Goal: Information Seeking & Learning: Learn about a topic

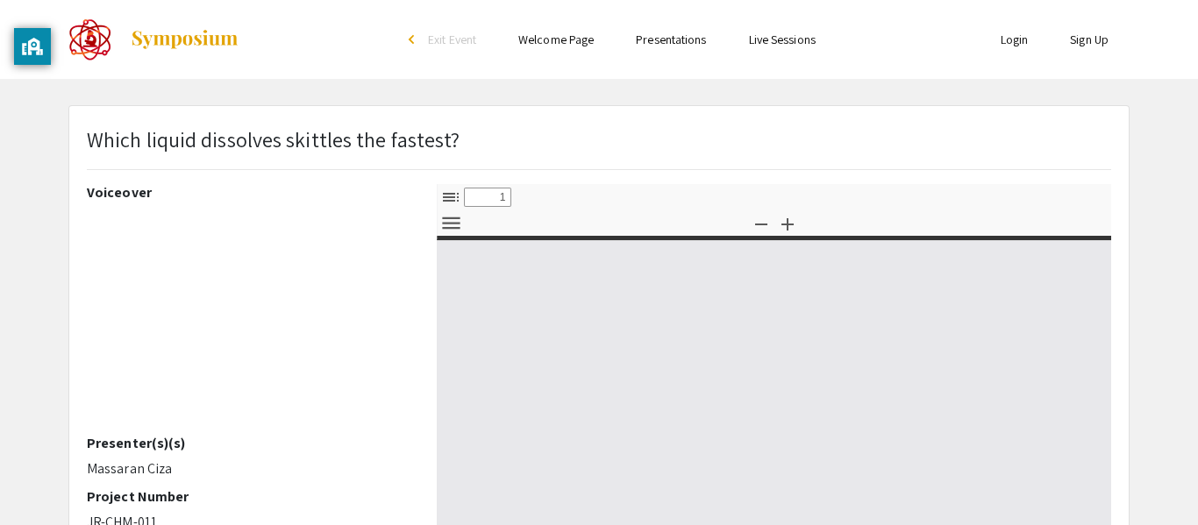
select select "custom"
type input "0"
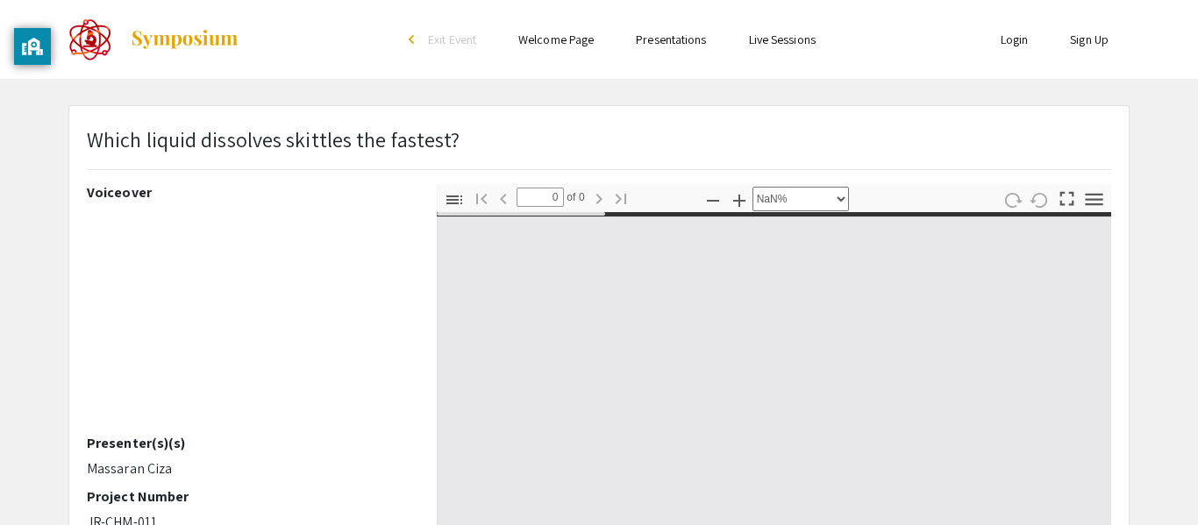
select select "auto"
type input "1"
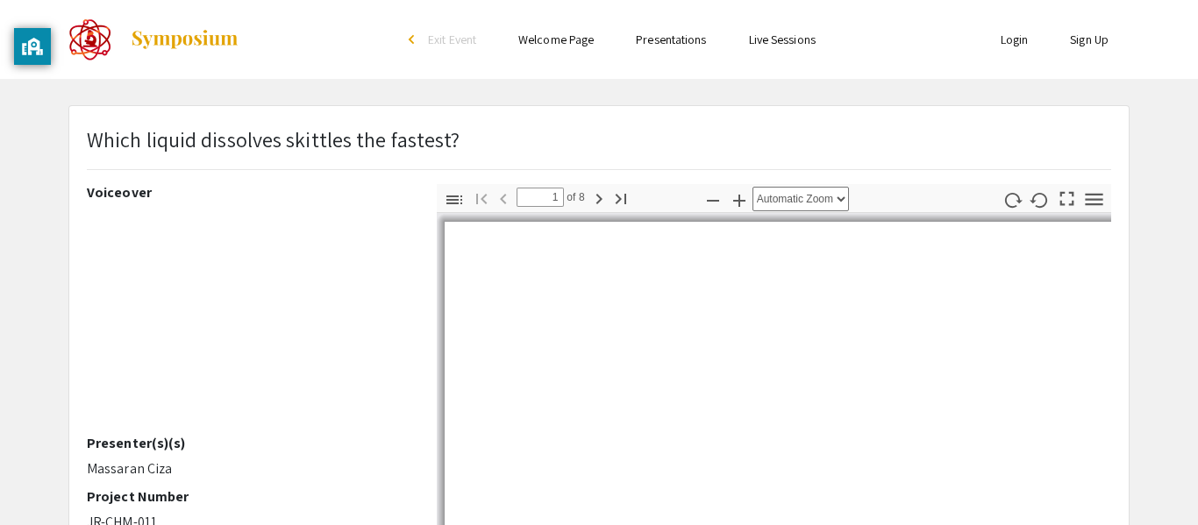
select select "auto"
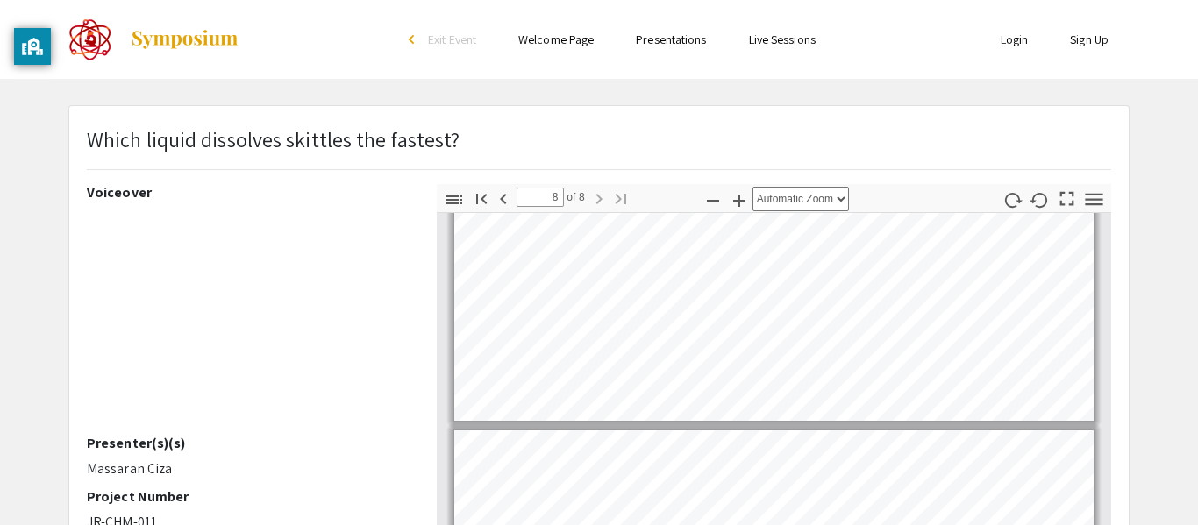
type input "7"
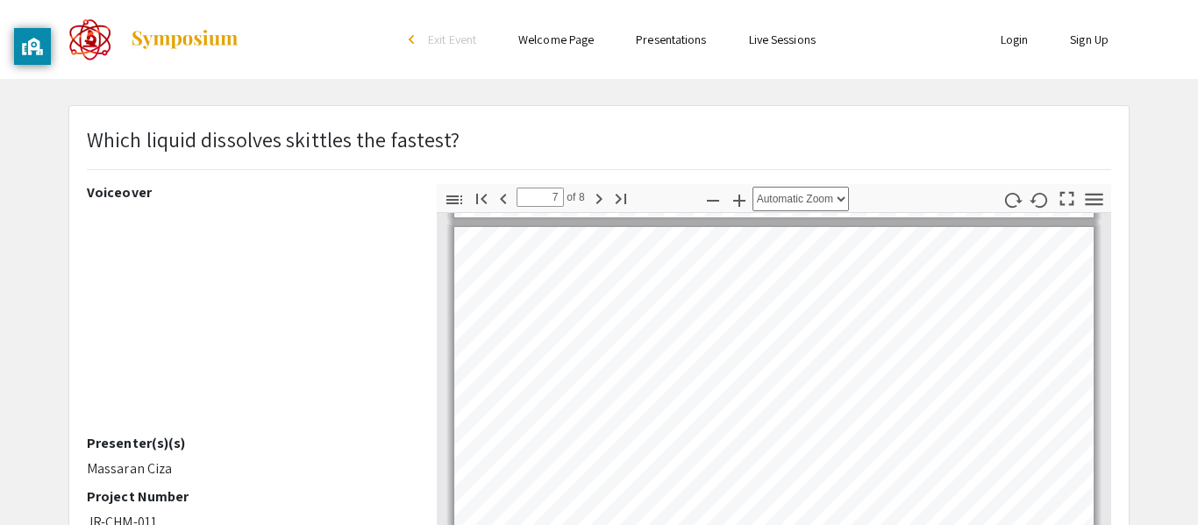
scroll to position [2206, 0]
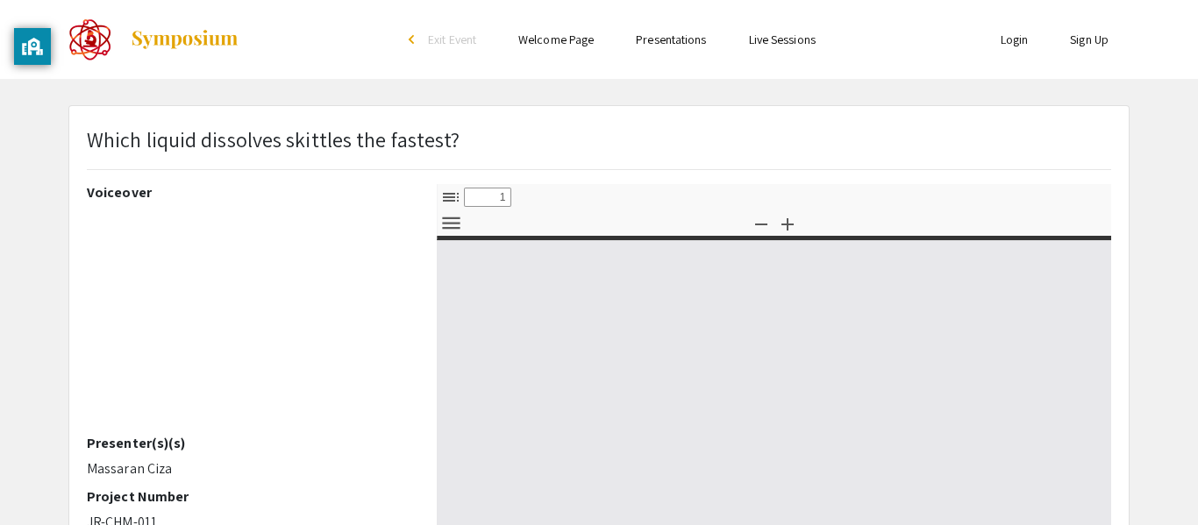
scroll to position [66, 0]
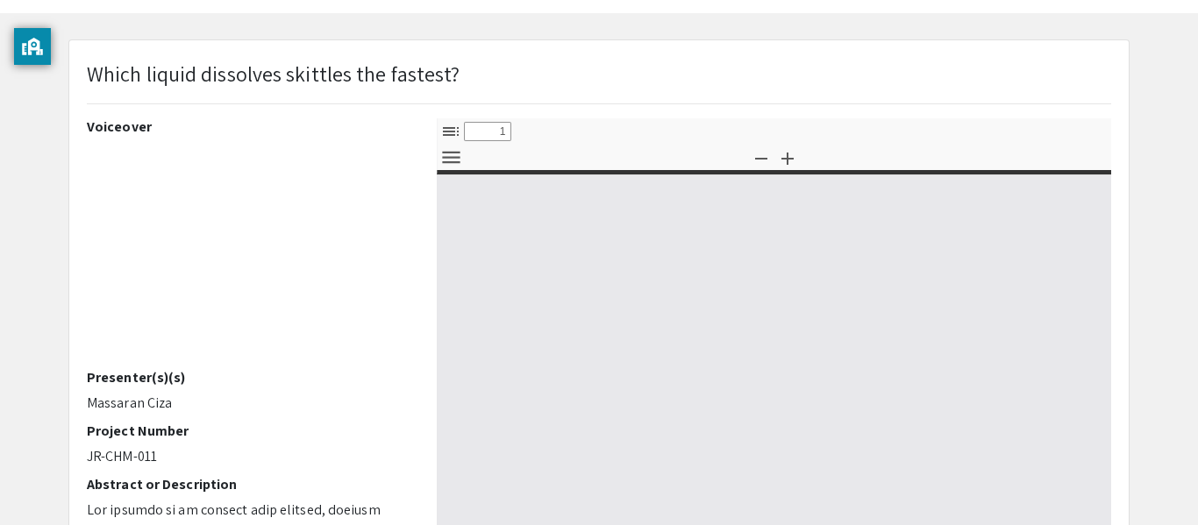
select select "custom"
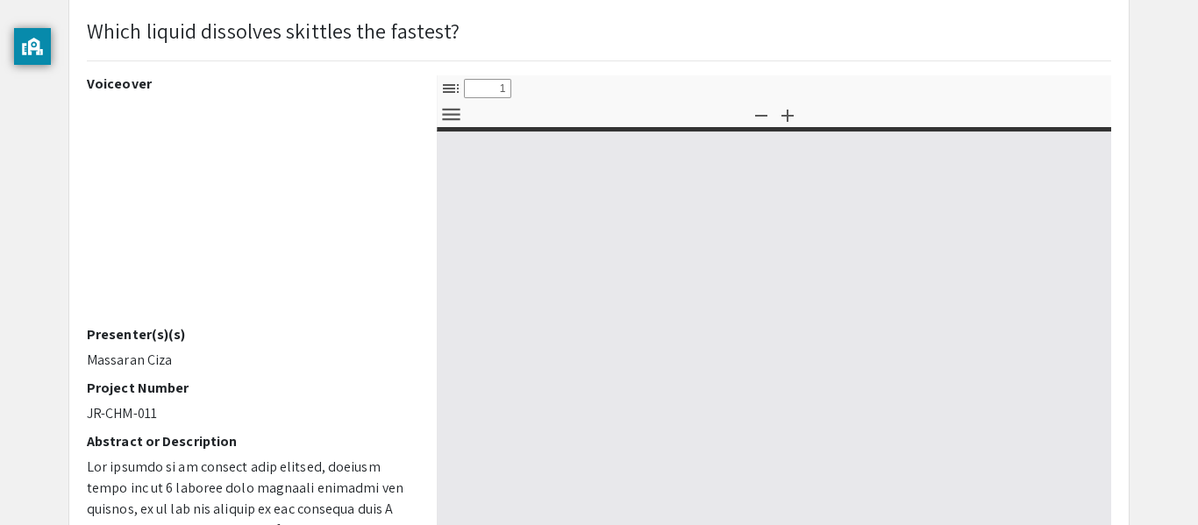
type input "0"
select select "custom"
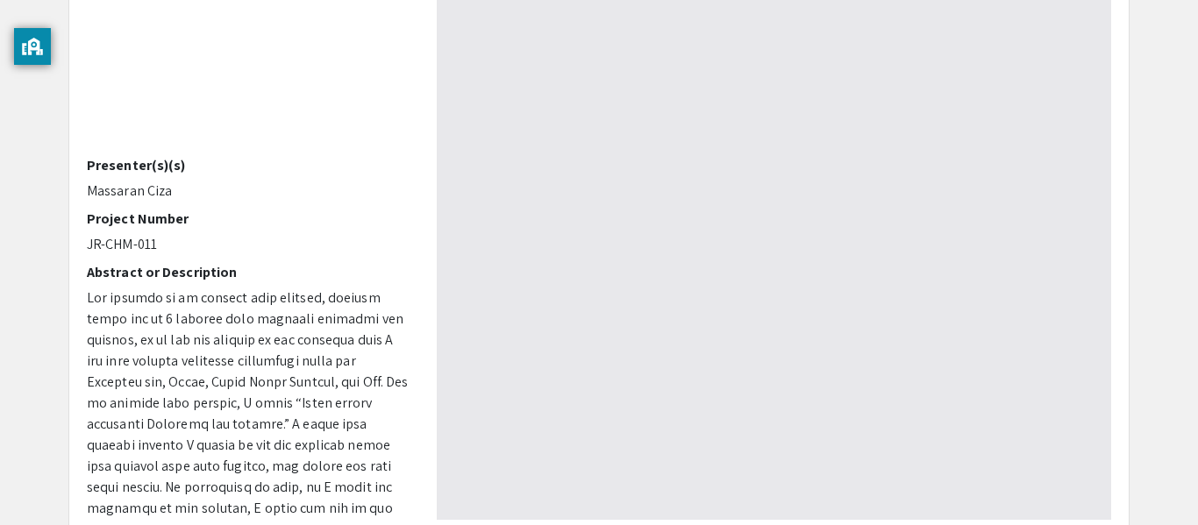
type input "1"
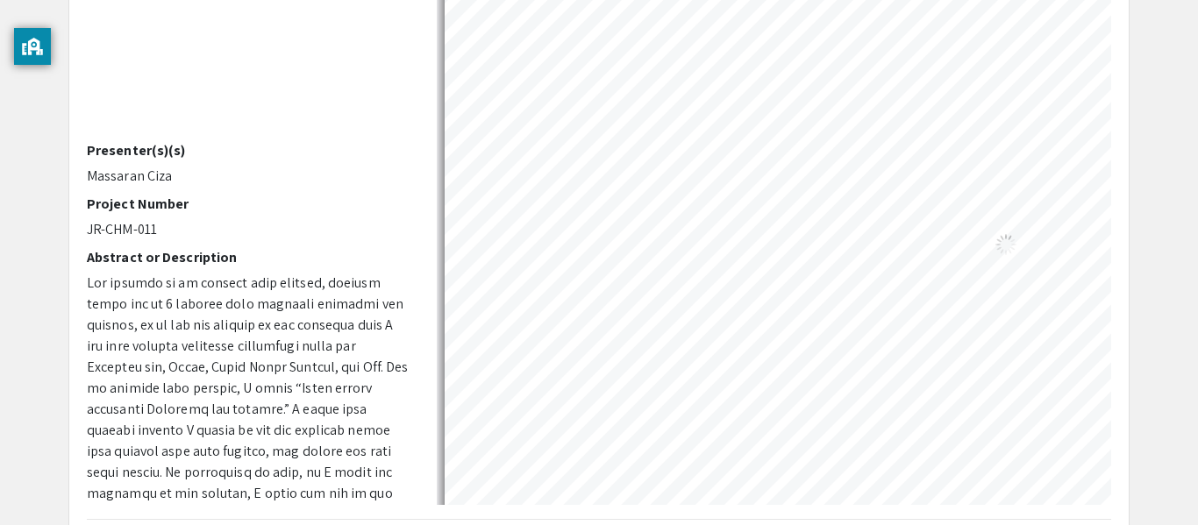
scroll to position [302, 0]
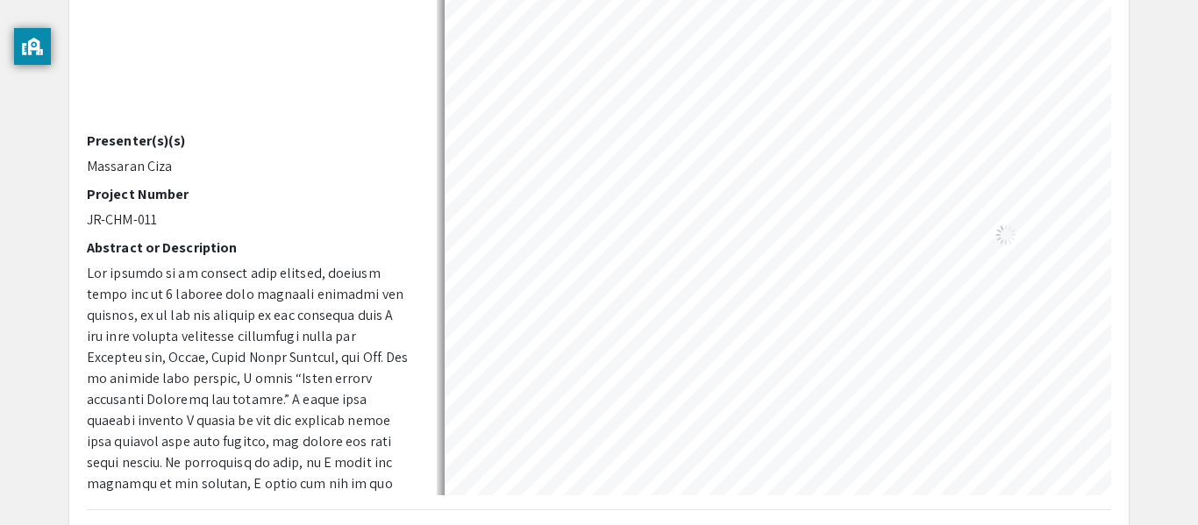
select select "auto"
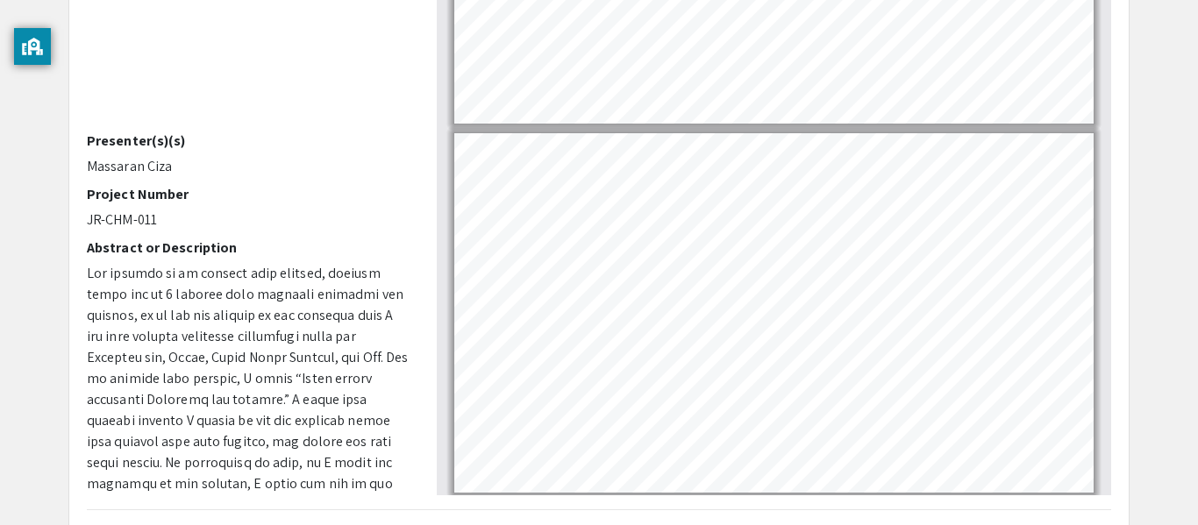
scroll to position [213, 0]
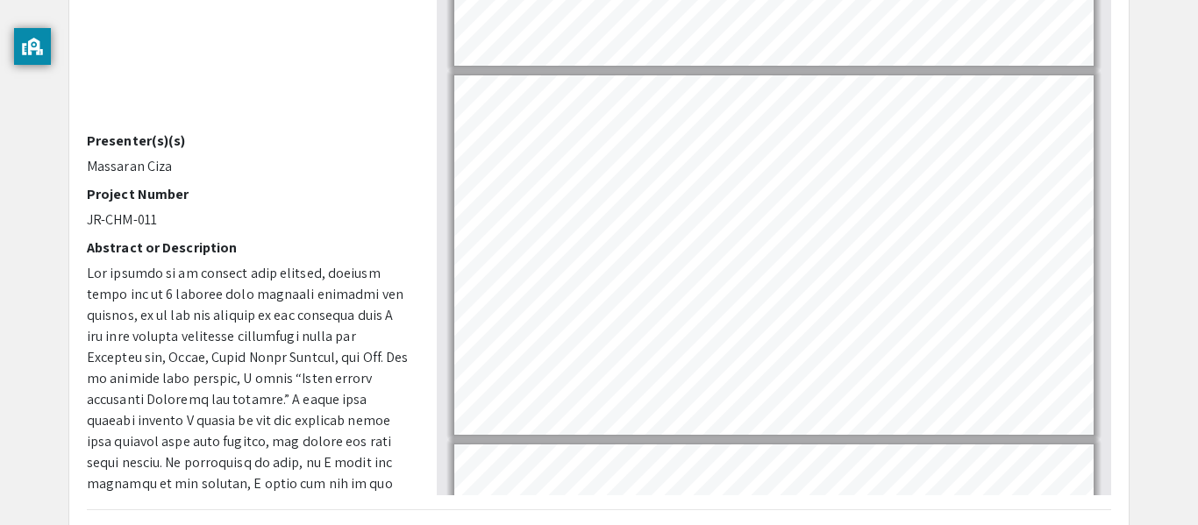
type input "1"
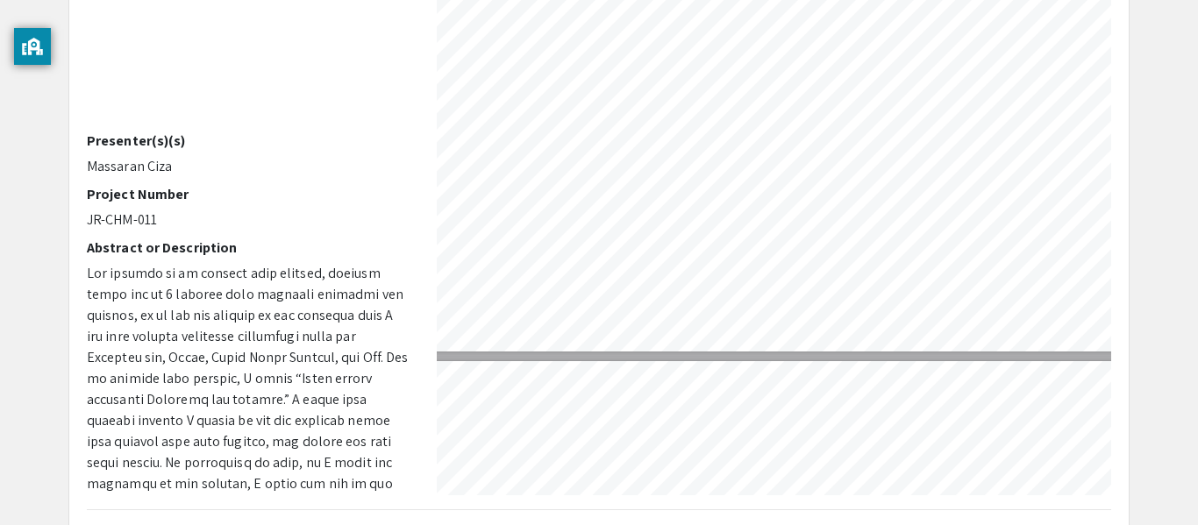
select select "custom"
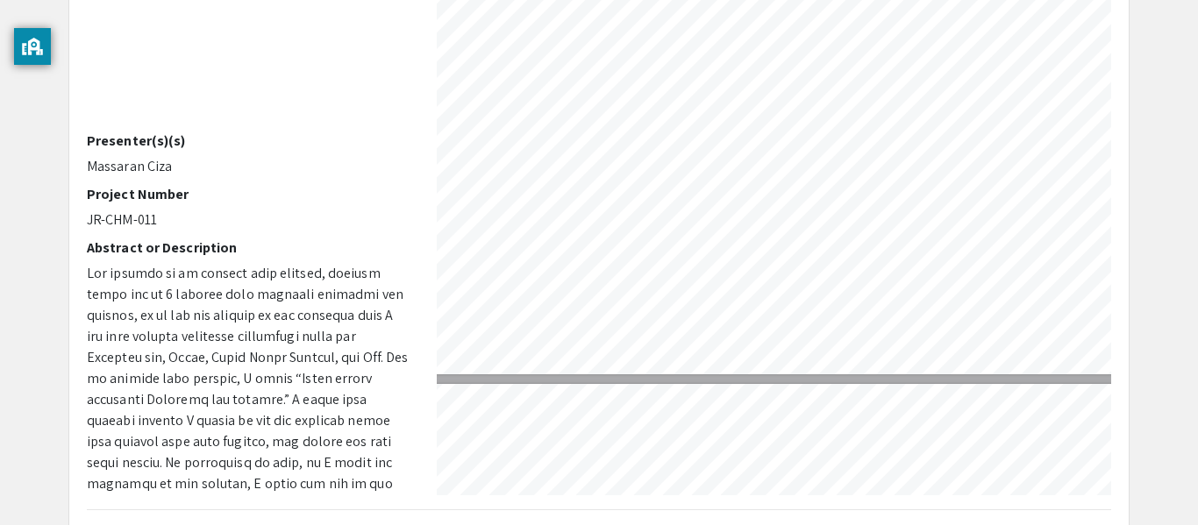
type input "2"
select select "custom"
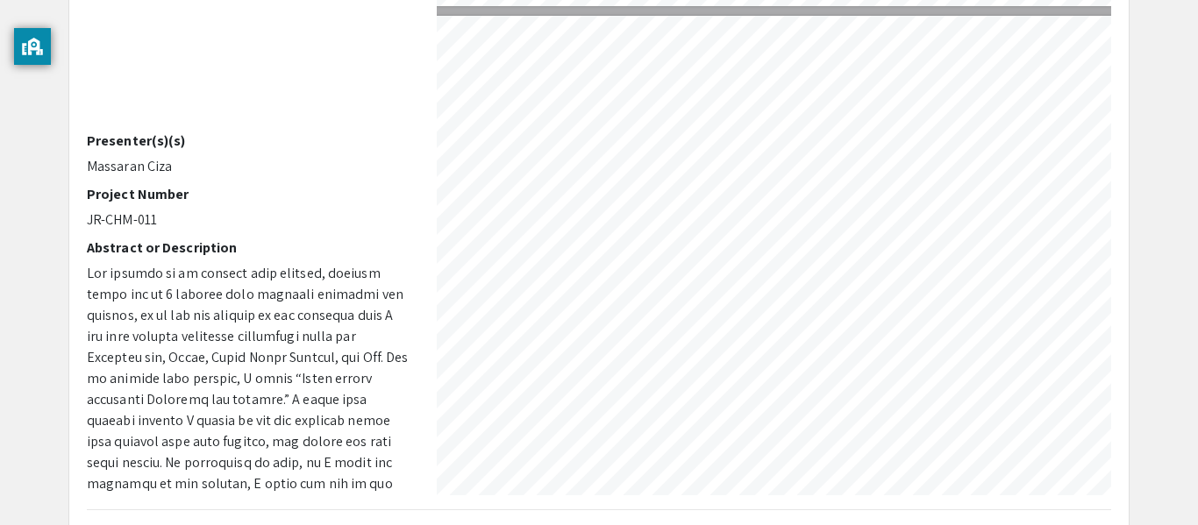
scroll to position [416, 66]
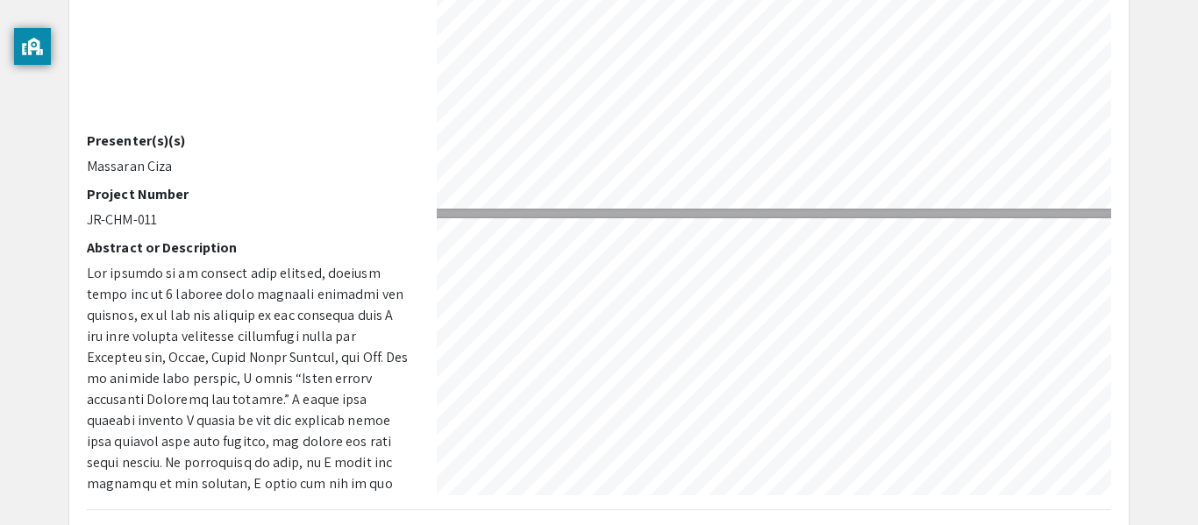
type input "3"
select select "custom"
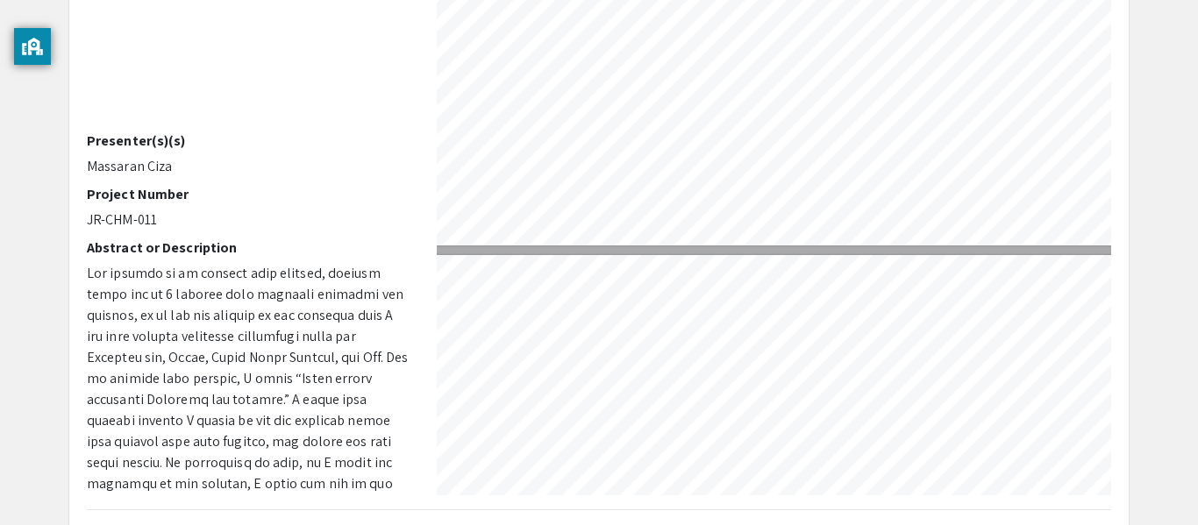
type input "4"
select select "custom"
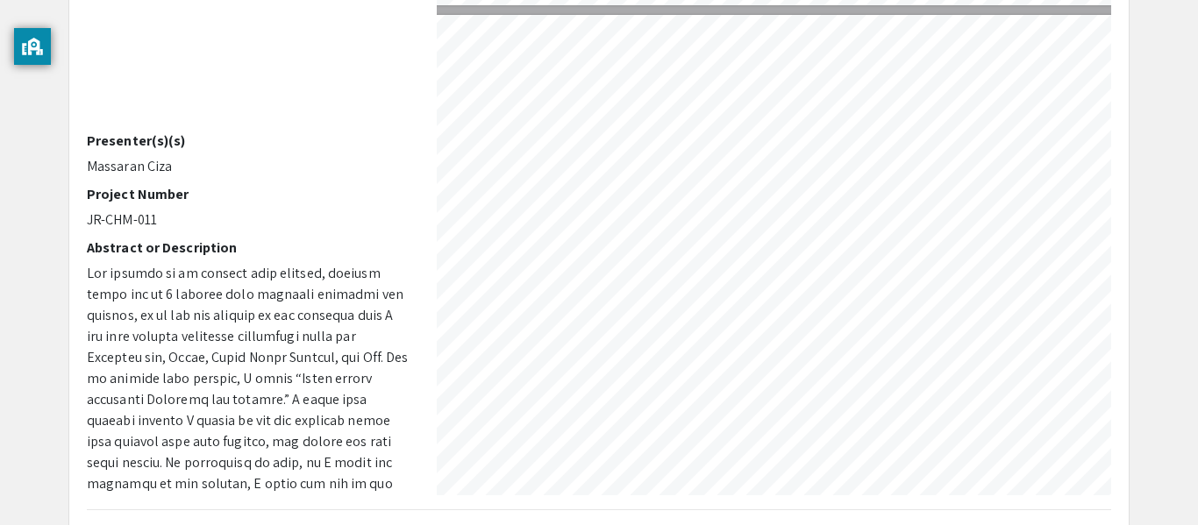
scroll to position [1446, 27]
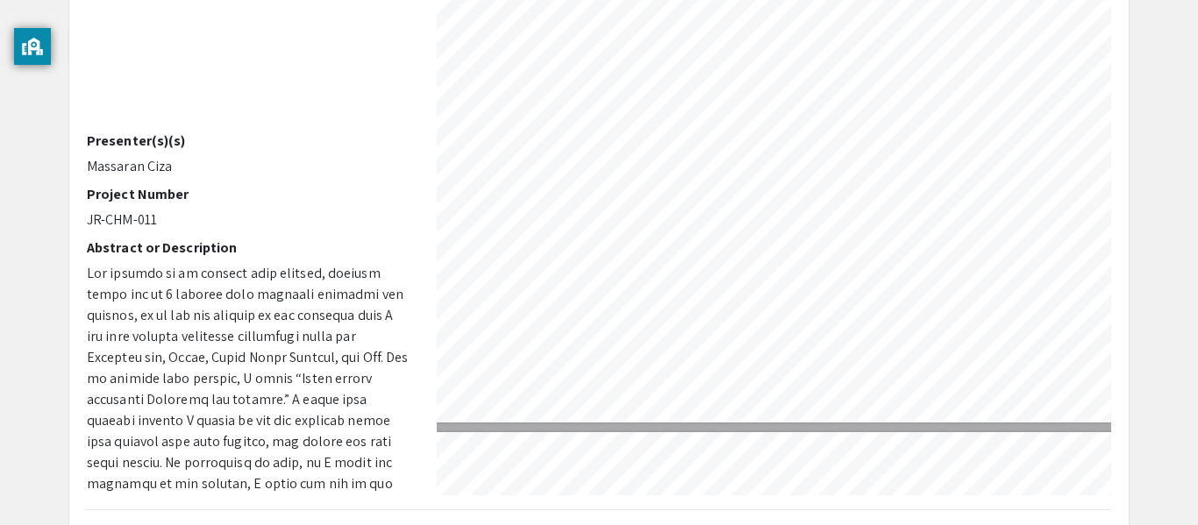
type input "5"
select select "custom"
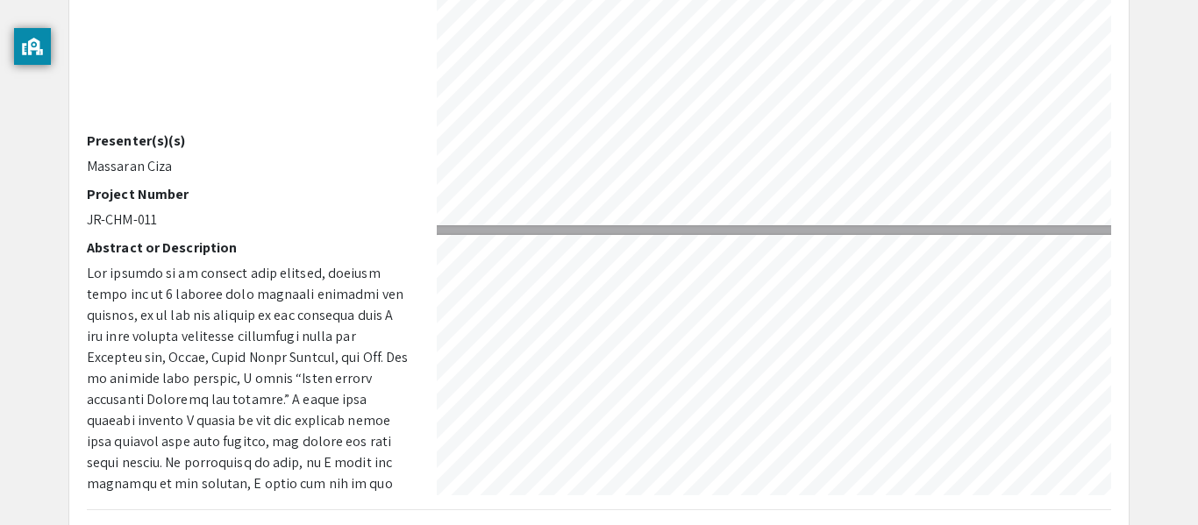
type input "6"
select select "custom"
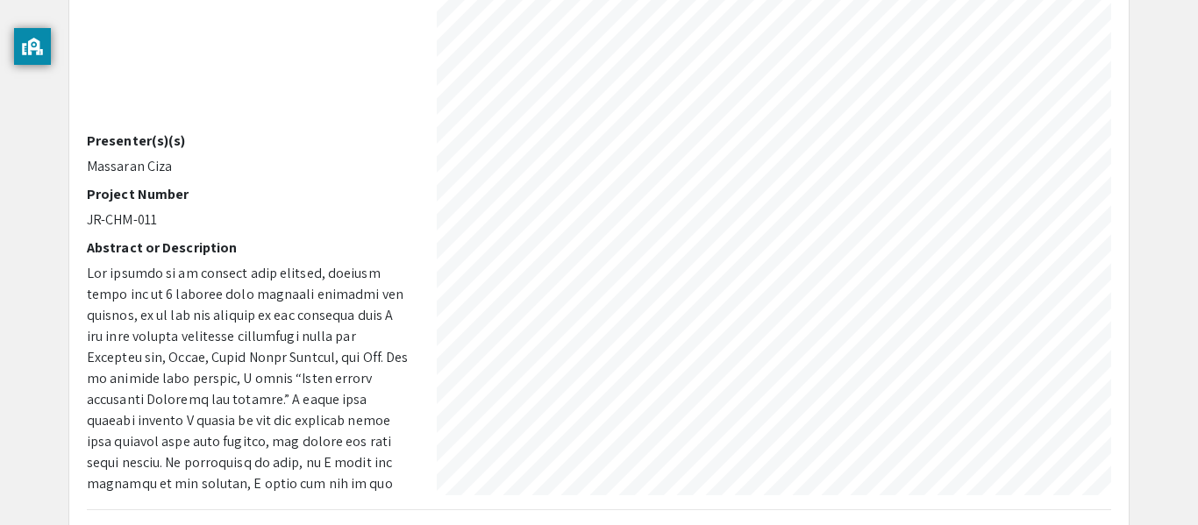
scroll to position [2492, 83]
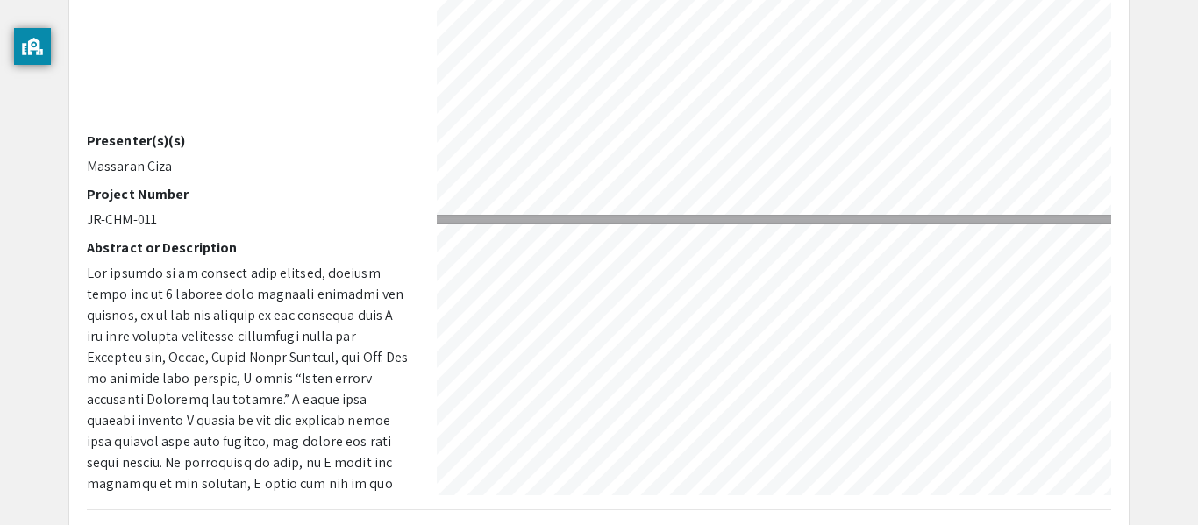
type input "7"
select select "custom"
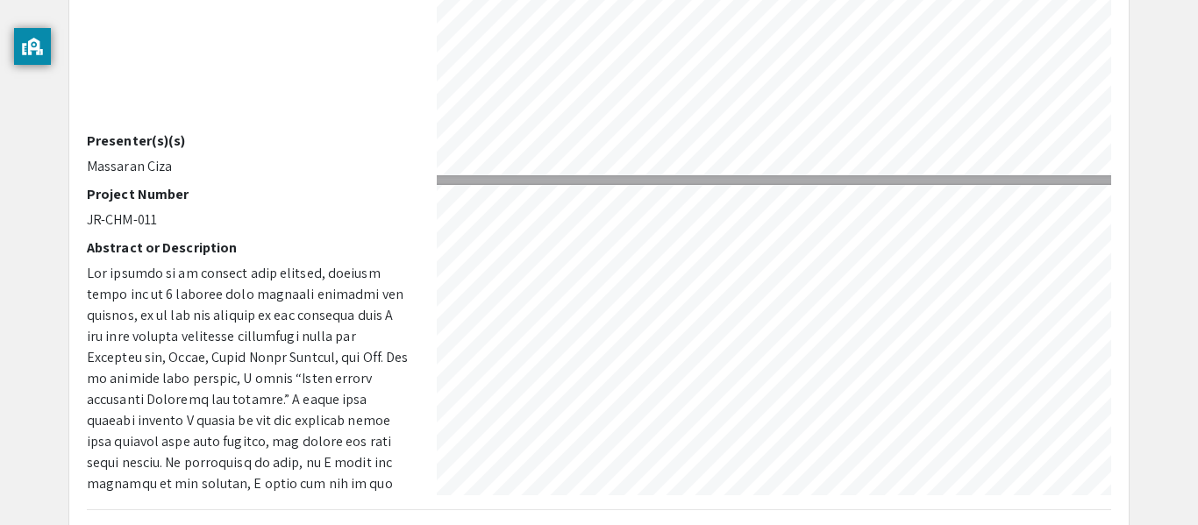
type input "6"
select select "custom"
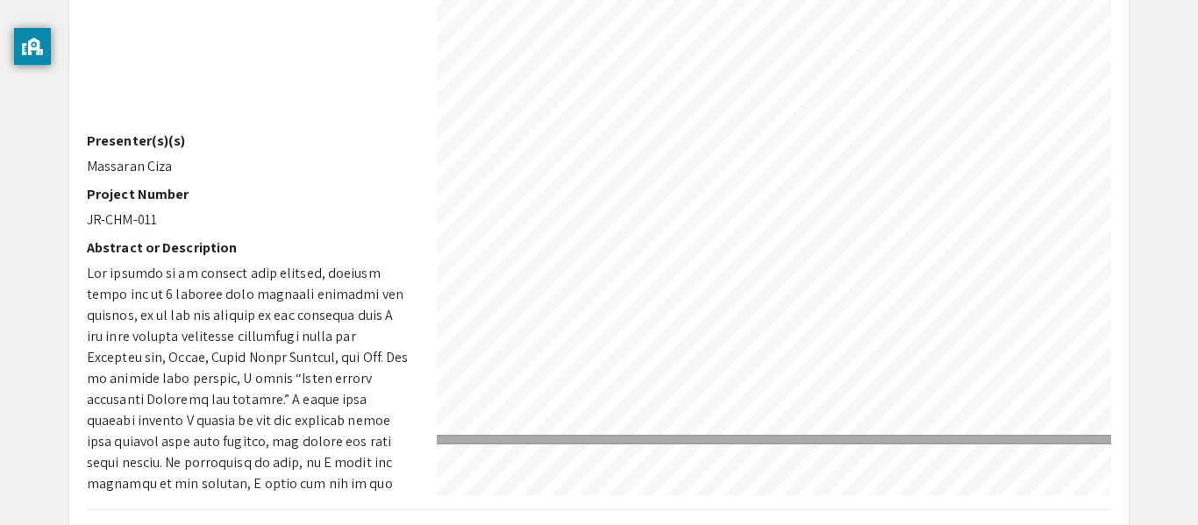
scroll to position [2563, 32]
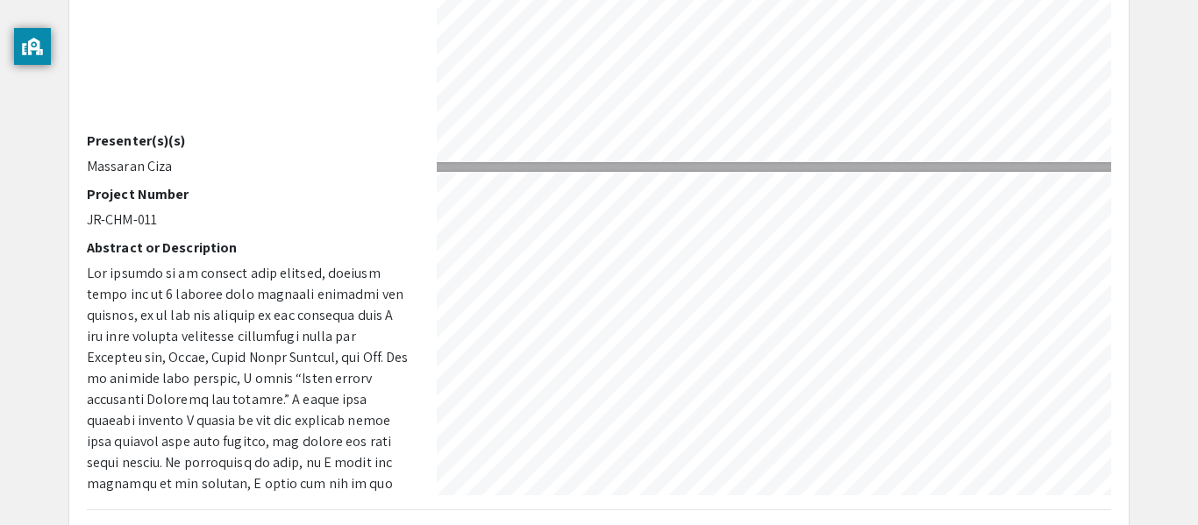
type input "5"
select select "custom"
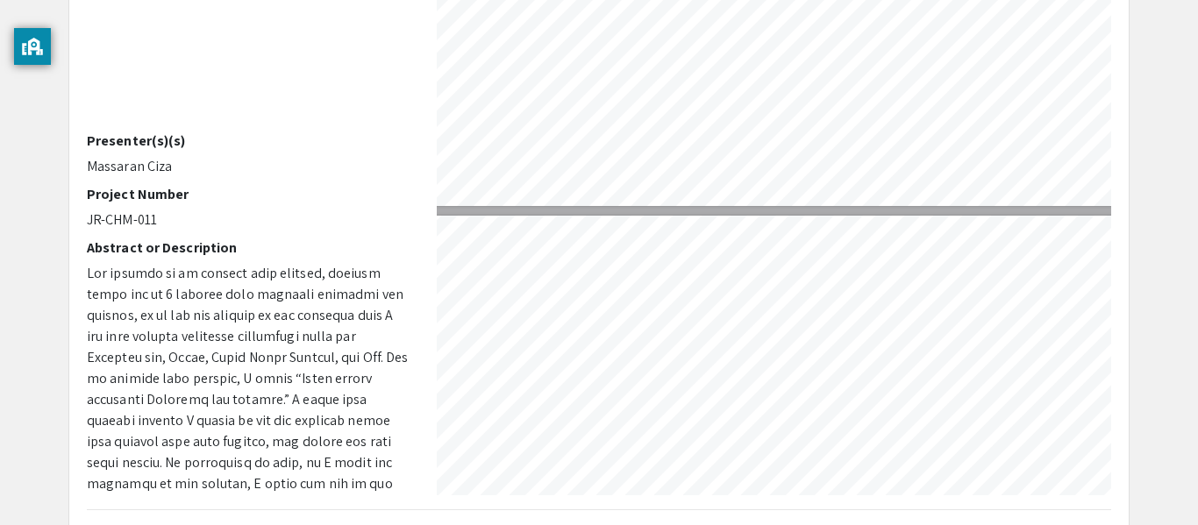
scroll to position [2277, 23]
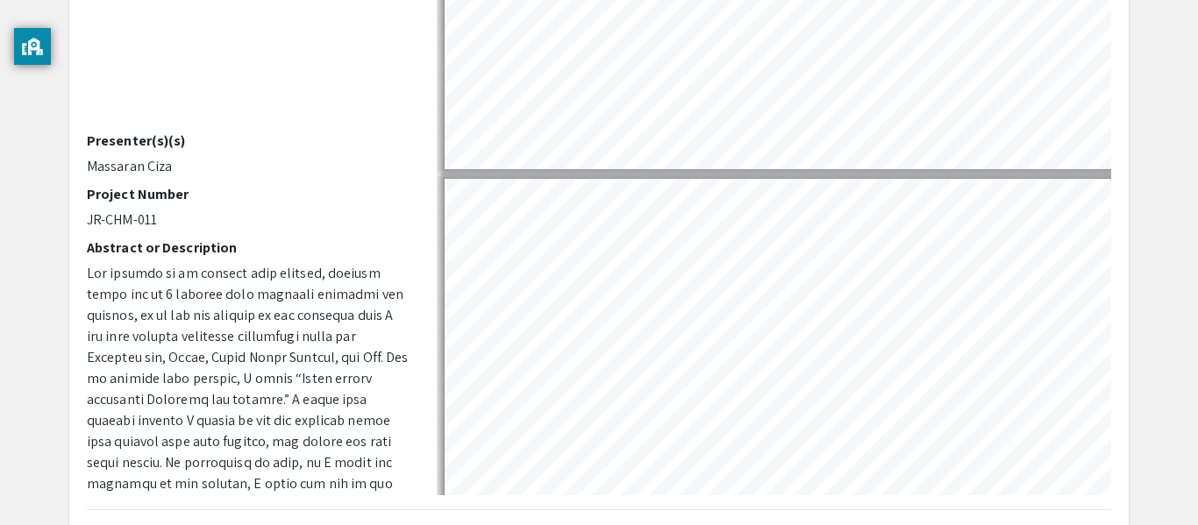
type input "6"
select select "custom"
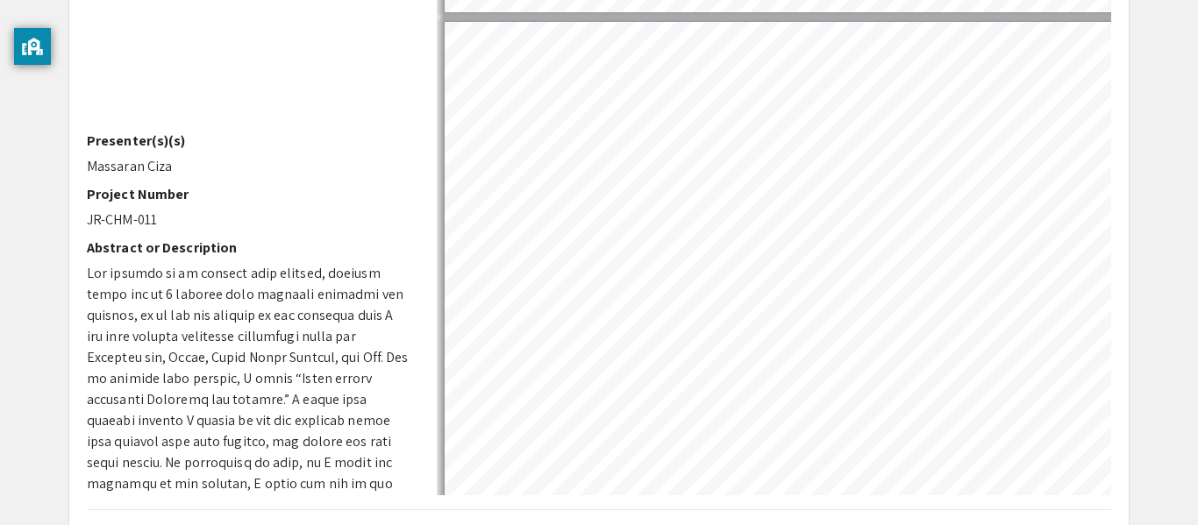
scroll to position [2472, 0]
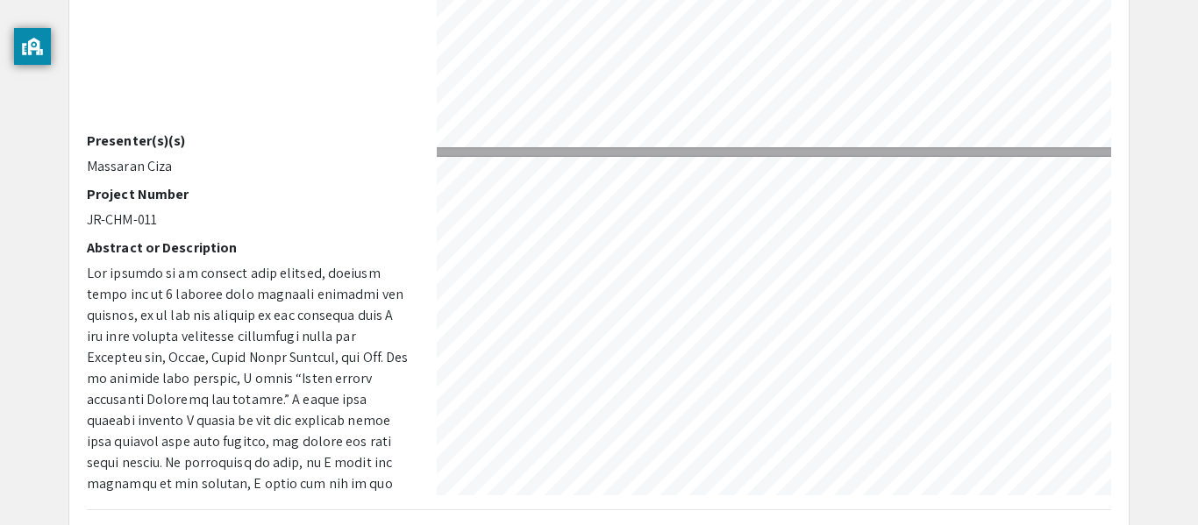
type input "5"
select select "custom"
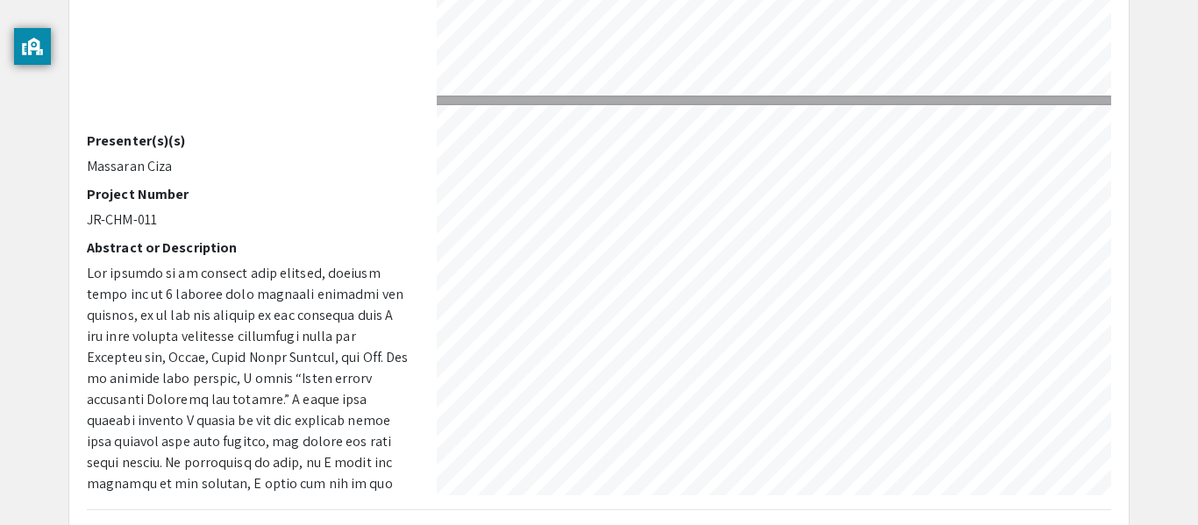
scroll to position [1873, 4]
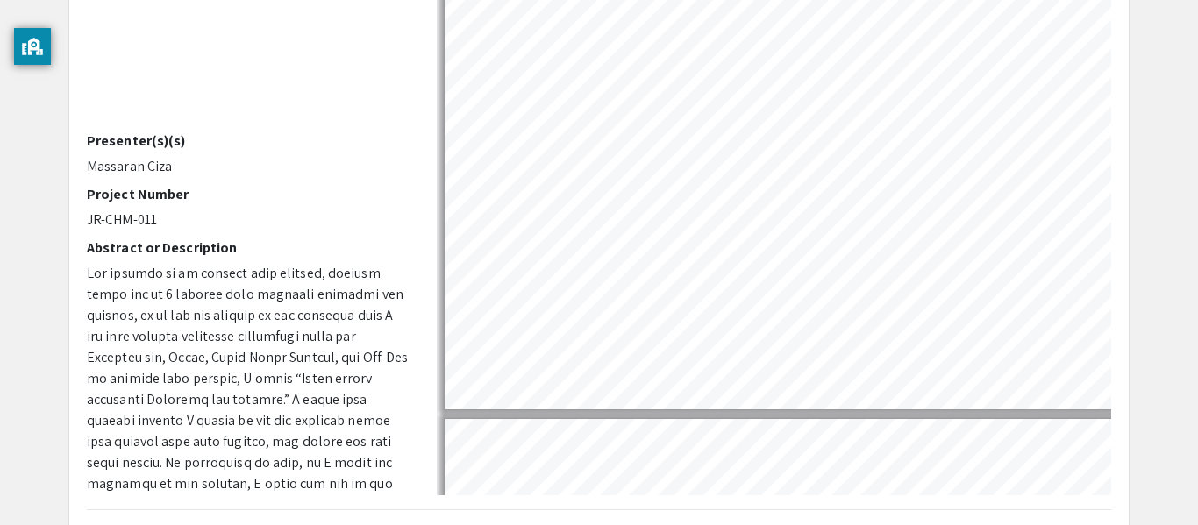
type input "6"
select select "custom"
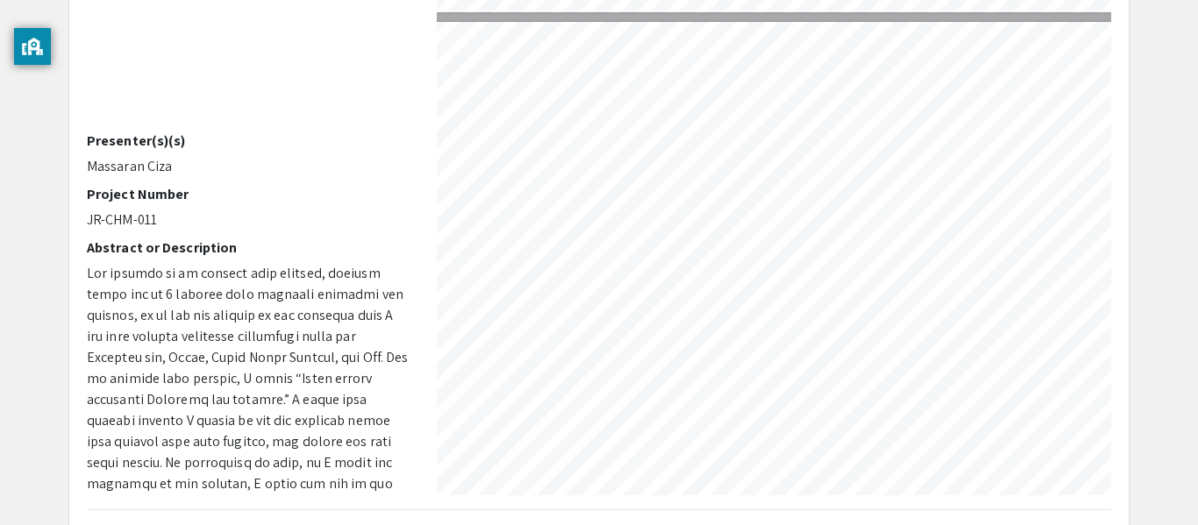
scroll to position [2471, 76]
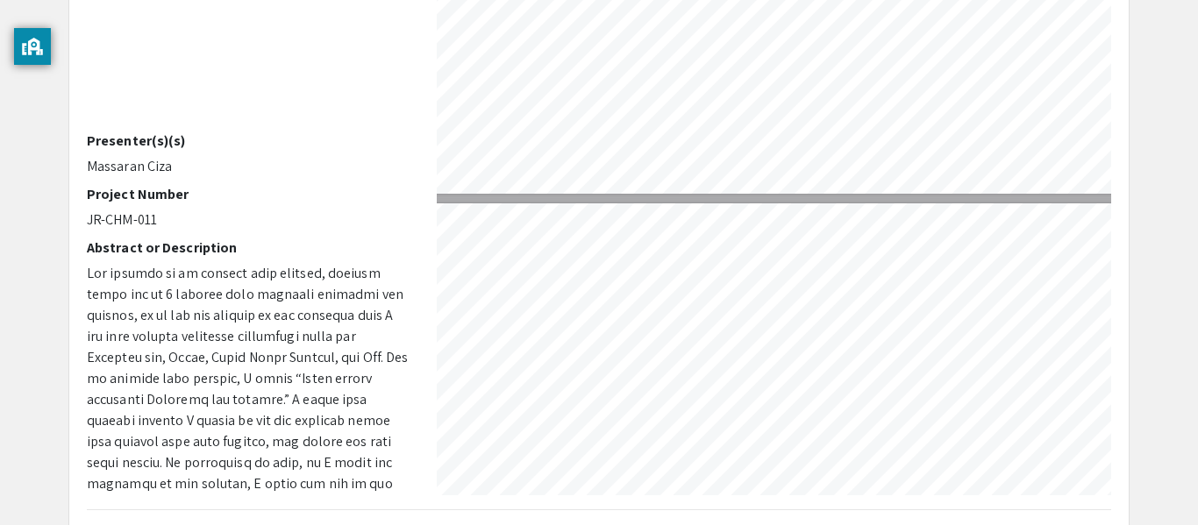
type input "5"
select select "custom"
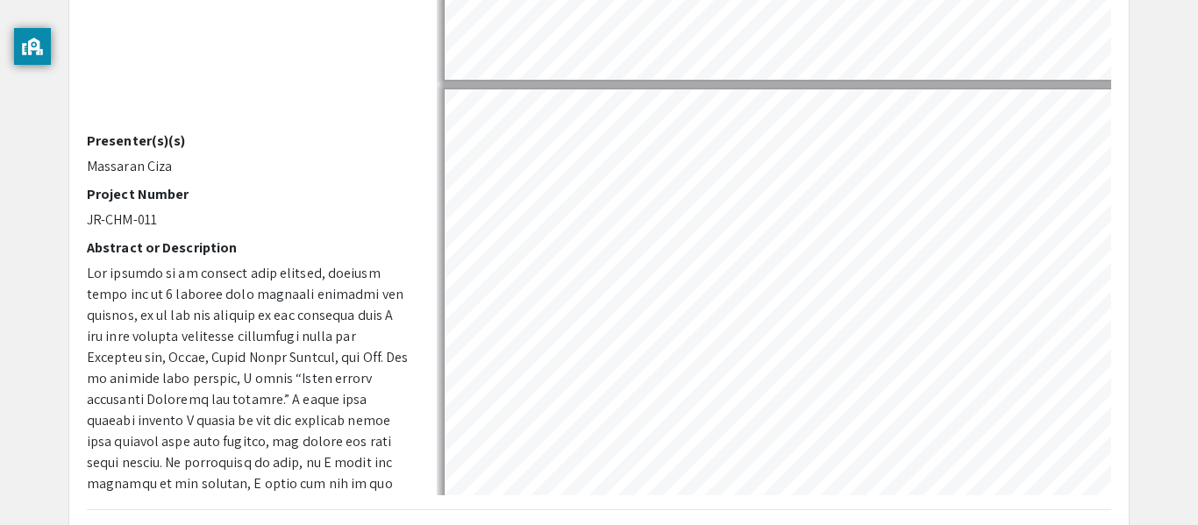
scroll to position [1887, 0]
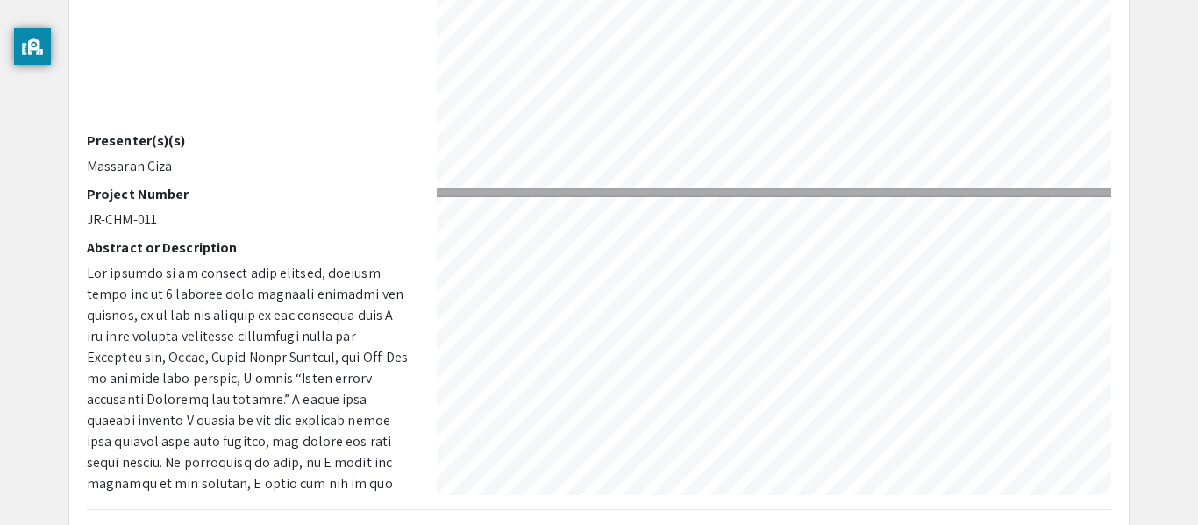
type input "4"
select select "custom"
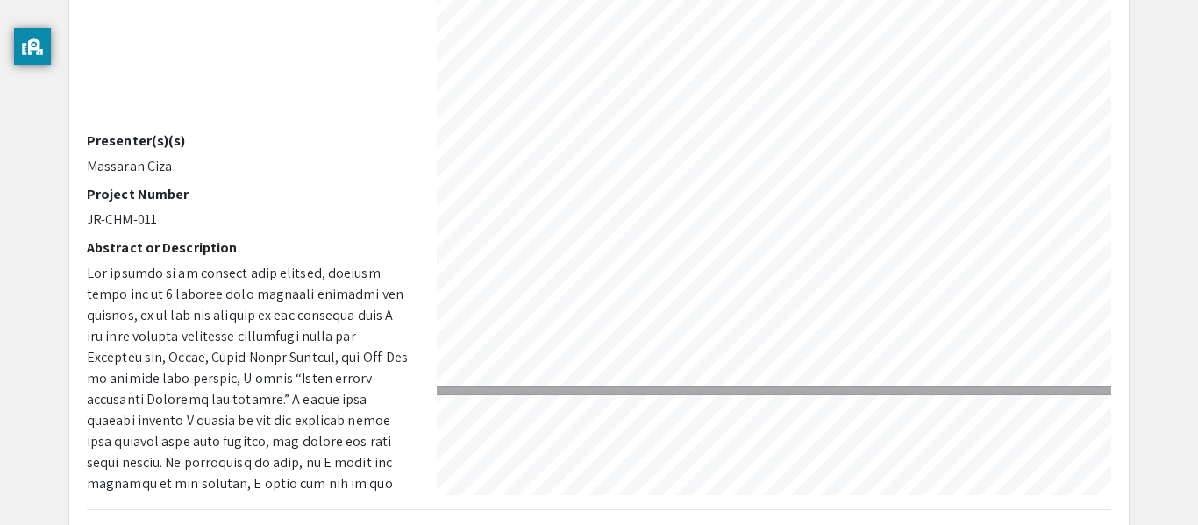
scroll to position [1460, 239]
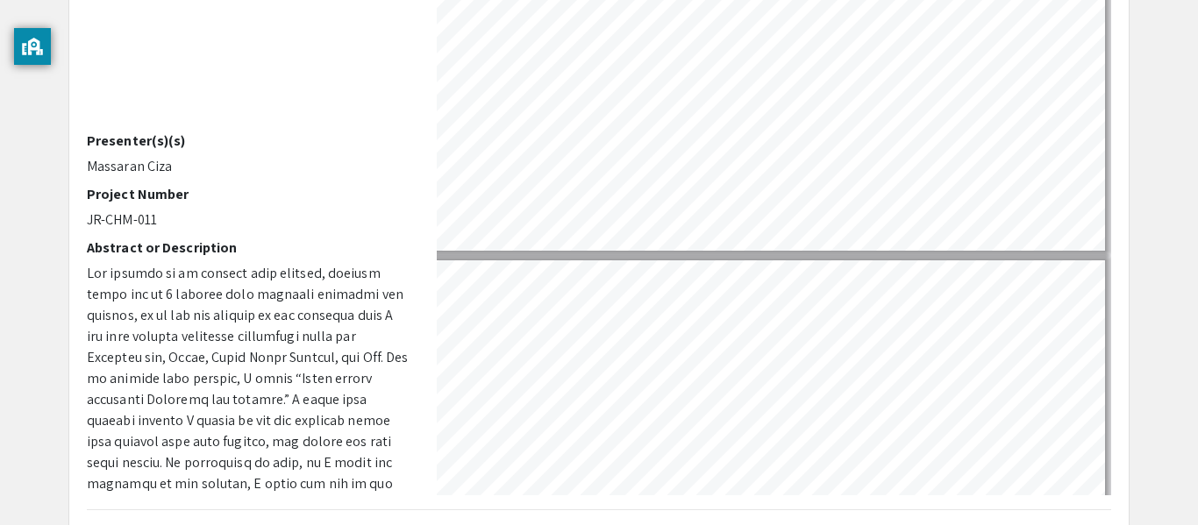
type input "5"
select select "custom"
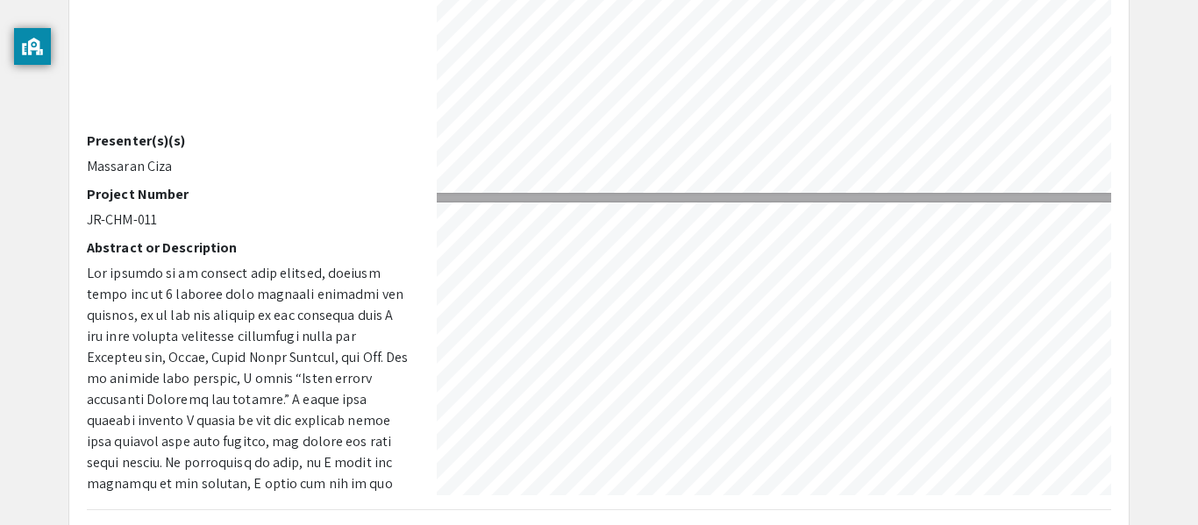
type input "6"
select select "custom"
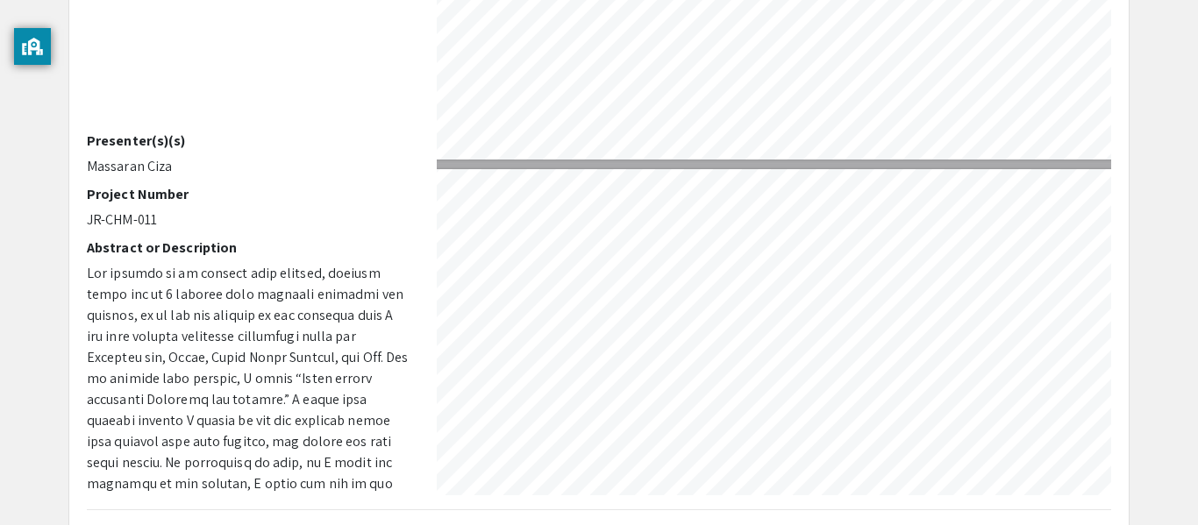
scroll to position [2328, 137]
